Goal: Task Accomplishment & Management: Complete application form

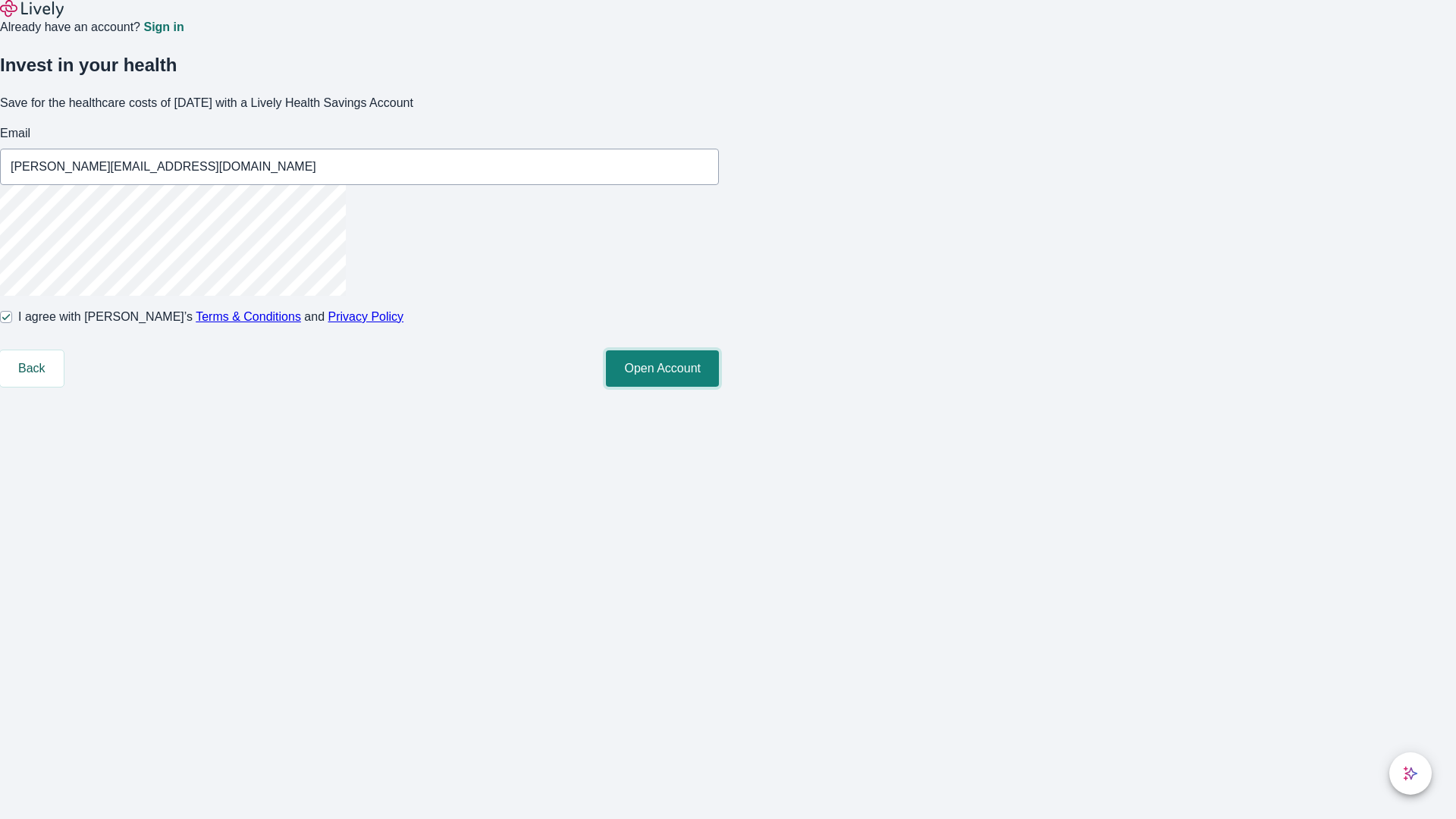
click at [719, 387] on button "Open Account" at bounding box center [663, 368] width 113 height 37
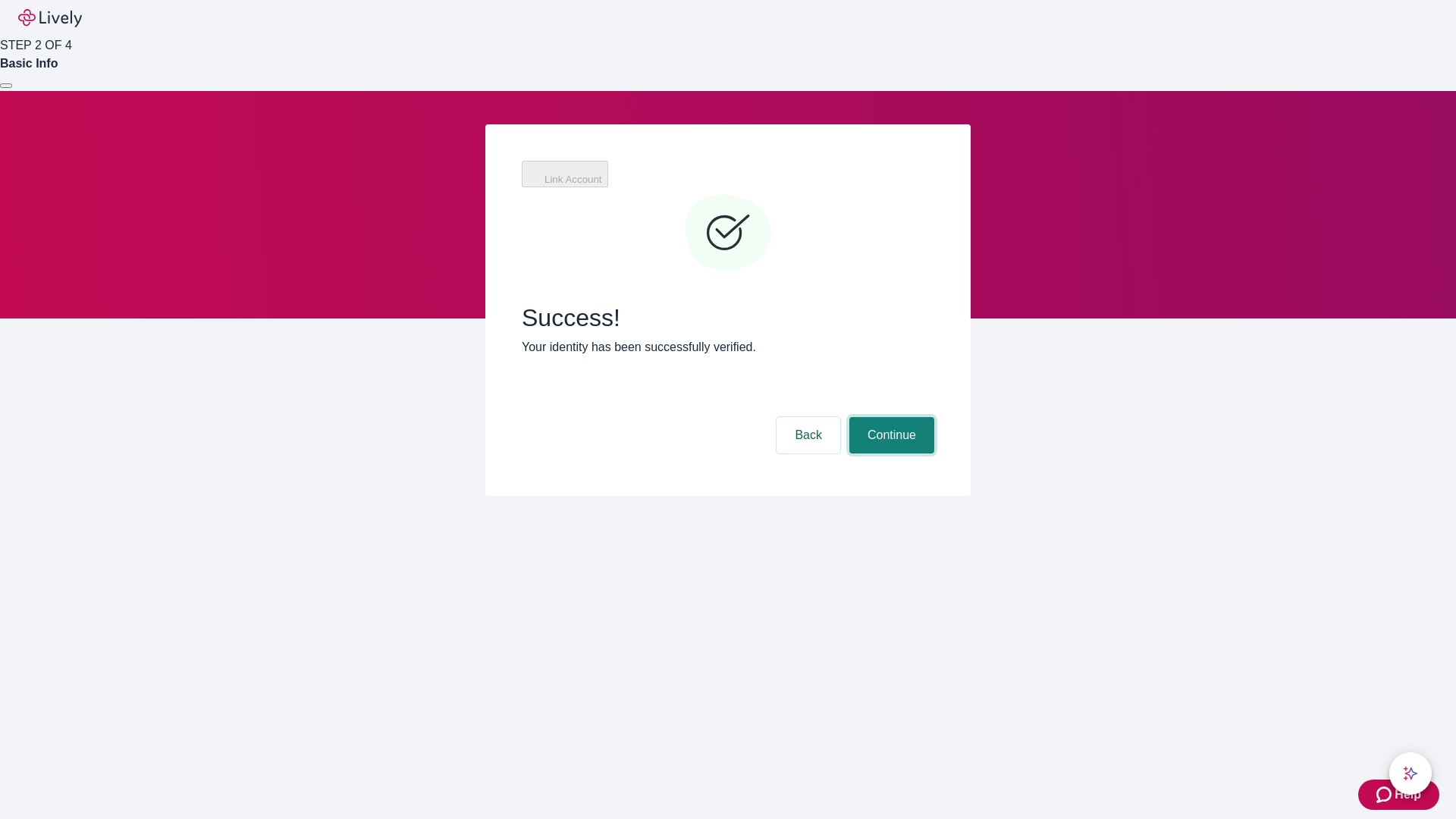
click at [890, 417] on button "Continue" at bounding box center [892, 435] width 85 height 37
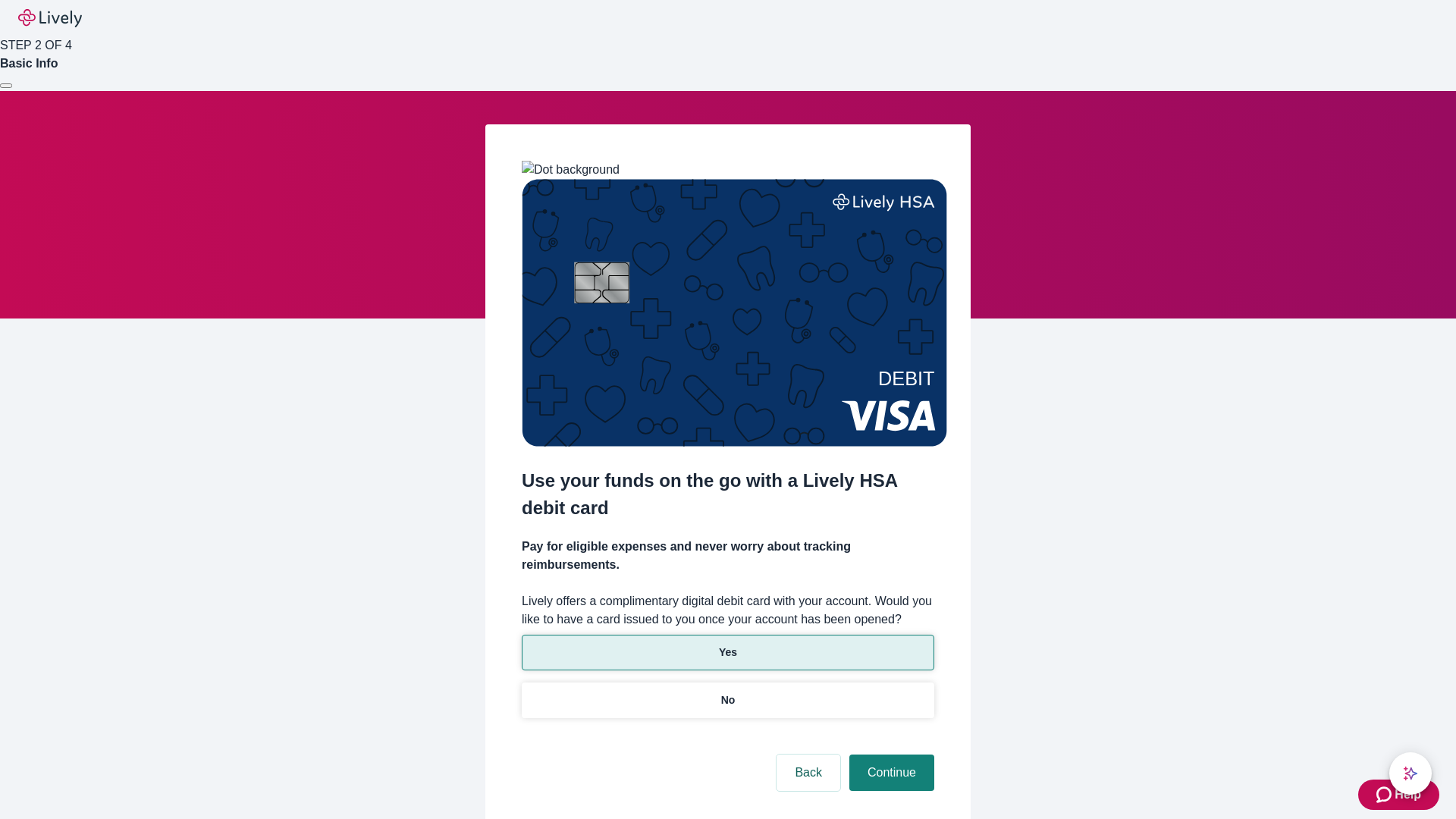
click at [727, 645] on p "Yes" at bounding box center [728, 653] width 18 height 16
click at [890, 755] on button "Continue" at bounding box center [892, 773] width 85 height 37
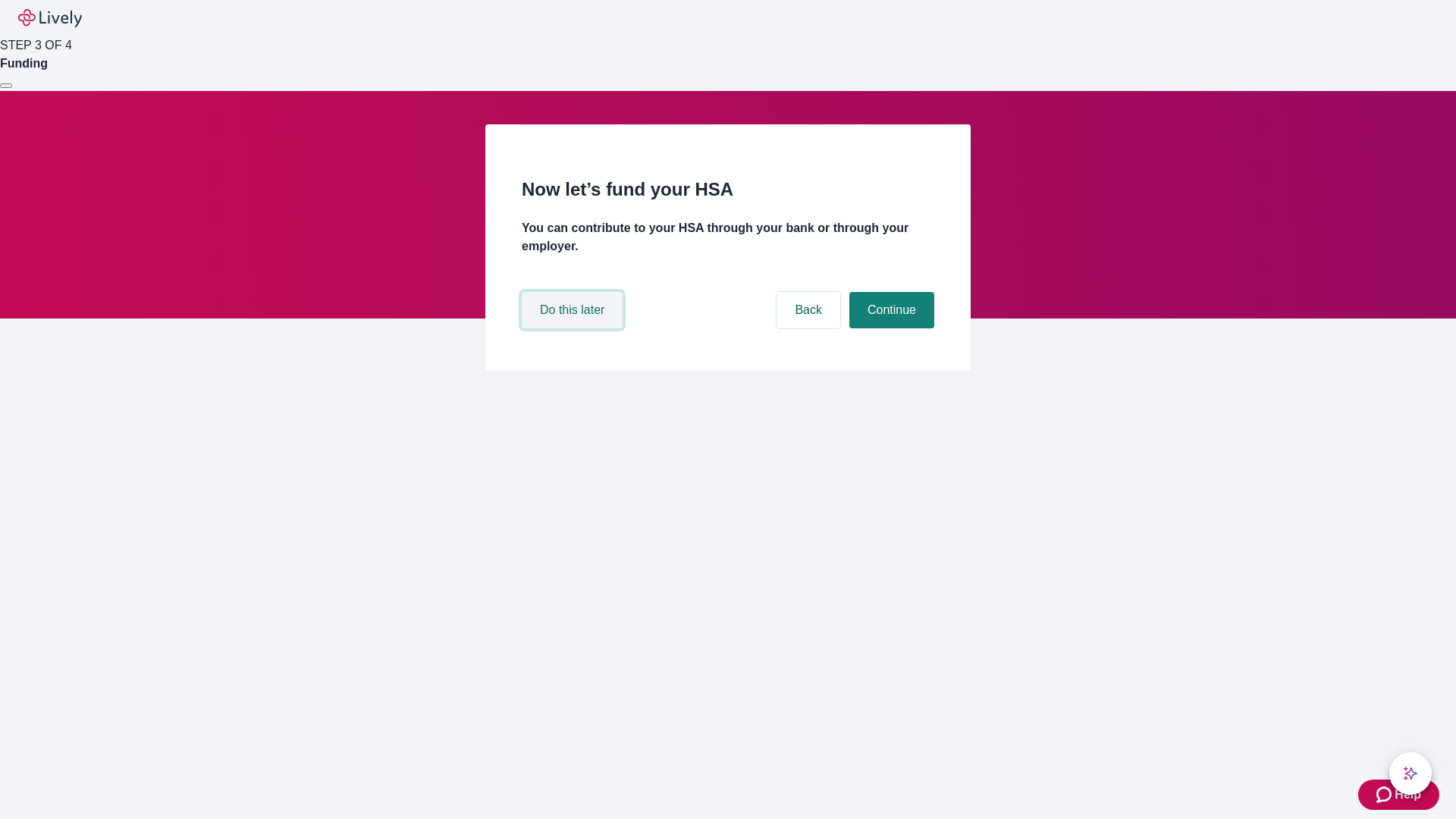
click at [574, 328] on button "Do this later" at bounding box center [572, 310] width 101 height 37
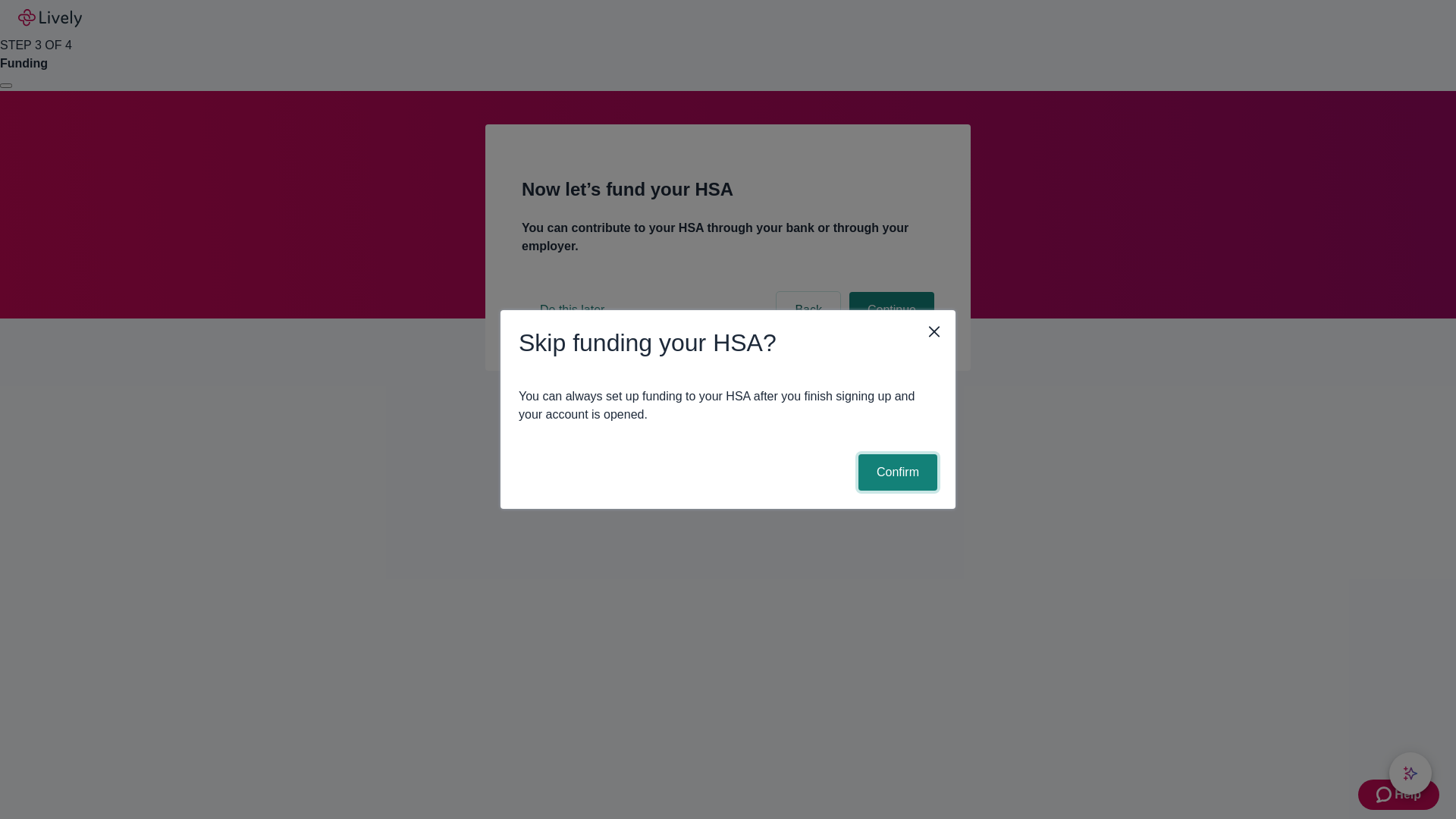
click at [896, 473] on button "Confirm" at bounding box center [898, 472] width 79 height 37
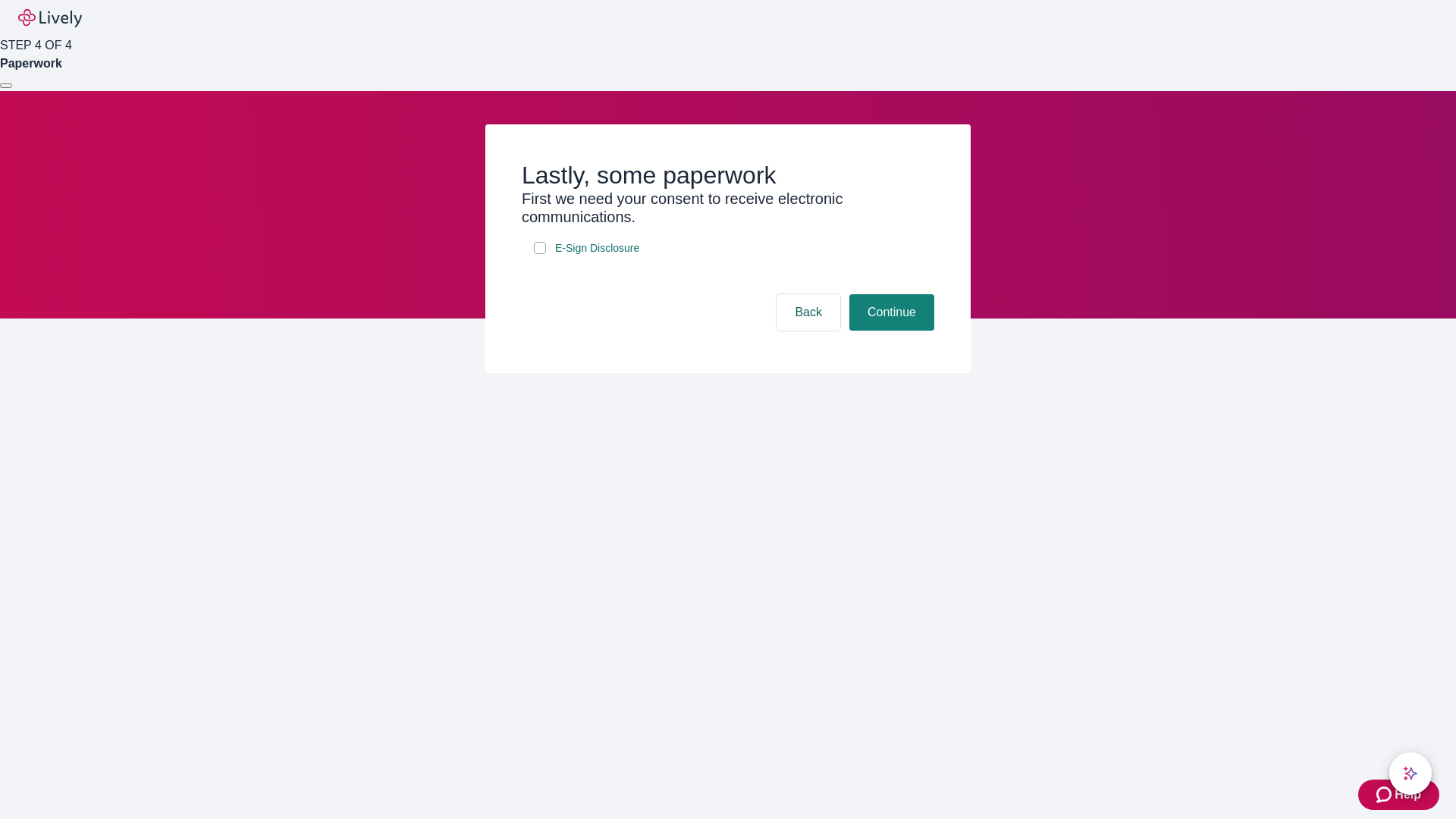
click at [540, 254] on input "E-Sign Disclosure" at bounding box center [540, 248] width 12 height 12
checkbox input "true"
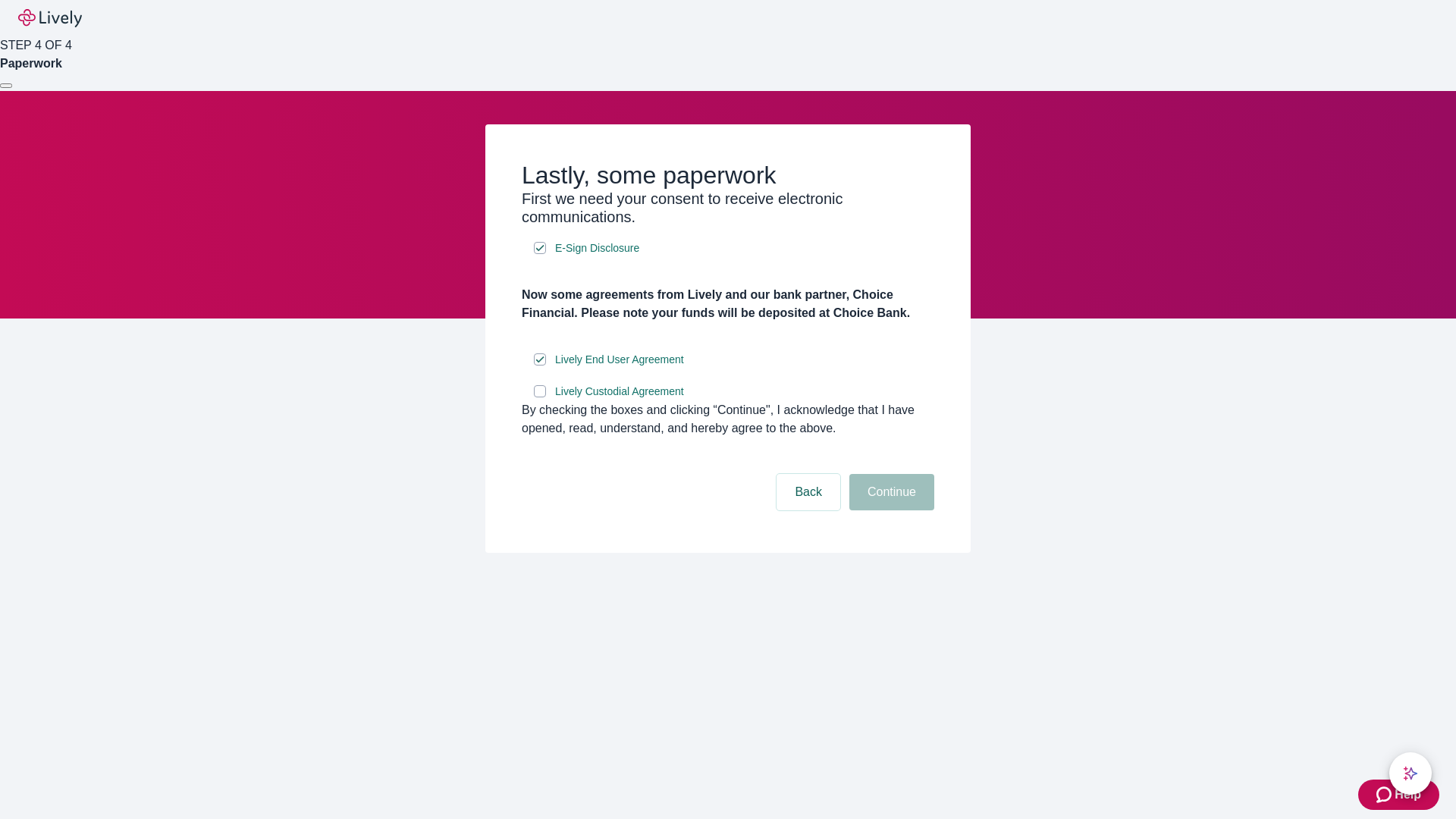
click at [540, 398] on input "Lively Custodial Agreement" at bounding box center [540, 392] width 12 height 12
checkbox input "true"
click at [890, 511] on button "Continue" at bounding box center [892, 493] width 85 height 37
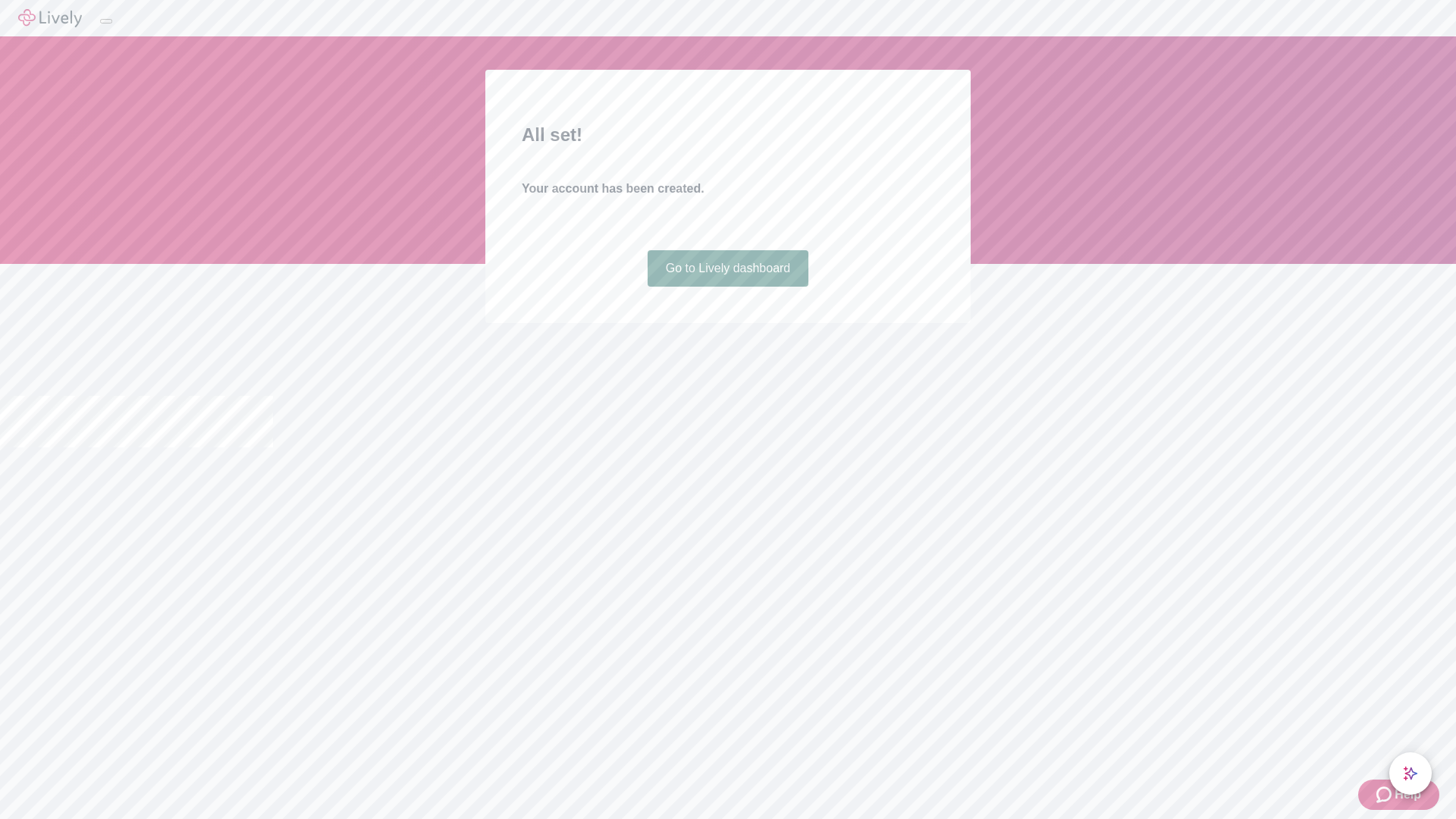
click at [727, 287] on link "Go to Lively dashboard" at bounding box center [728, 268] width 162 height 37
